Goal: Transaction & Acquisition: Obtain resource

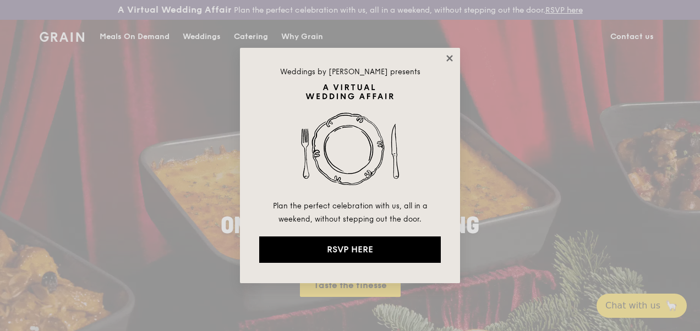
click at [451, 60] on icon at bounding box center [449, 58] width 6 height 6
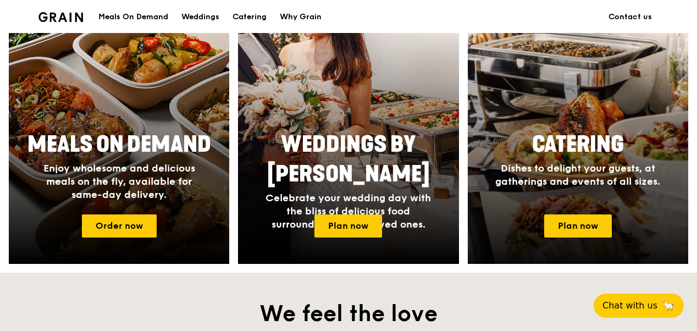
scroll to position [495, 0]
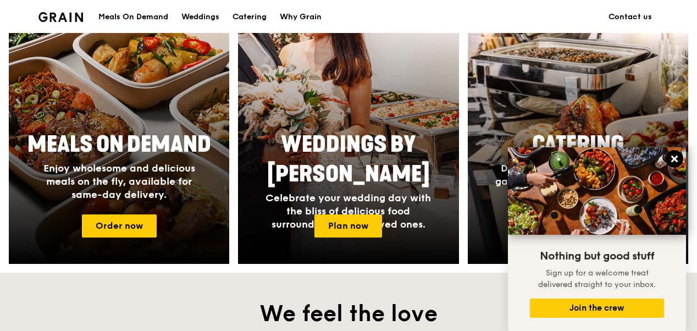
click at [680, 161] on button at bounding box center [675, 159] width 18 height 18
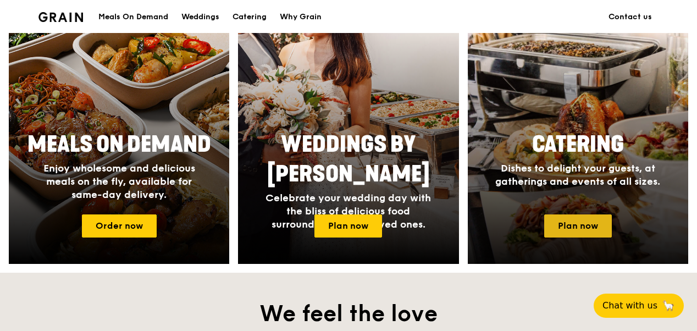
click at [598, 227] on link "Plan now" at bounding box center [578, 225] width 68 height 23
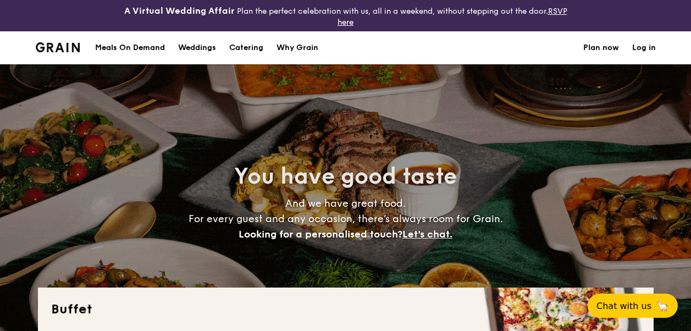
select select
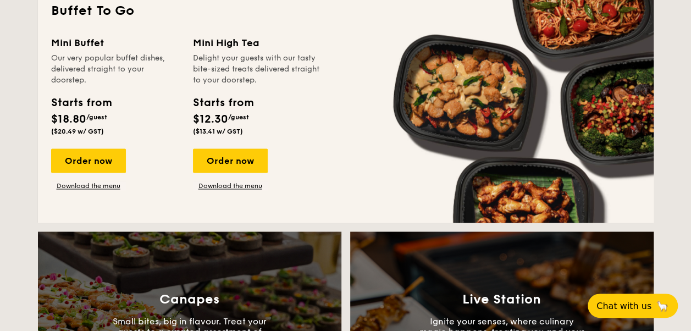
scroll to position [715, 0]
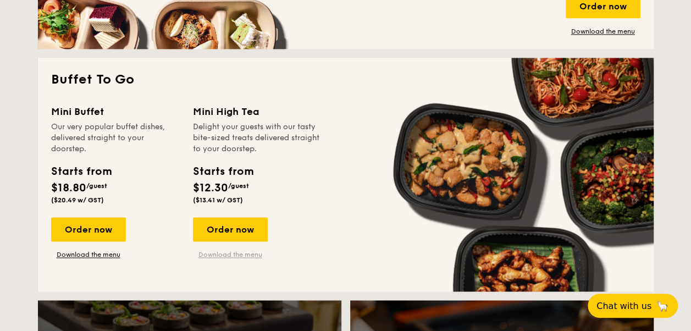
click at [233, 256] on link "Download the menu" at bounding box center [230, 254] width 75 height 9
